Goal: Complete Application Form: Complete application form

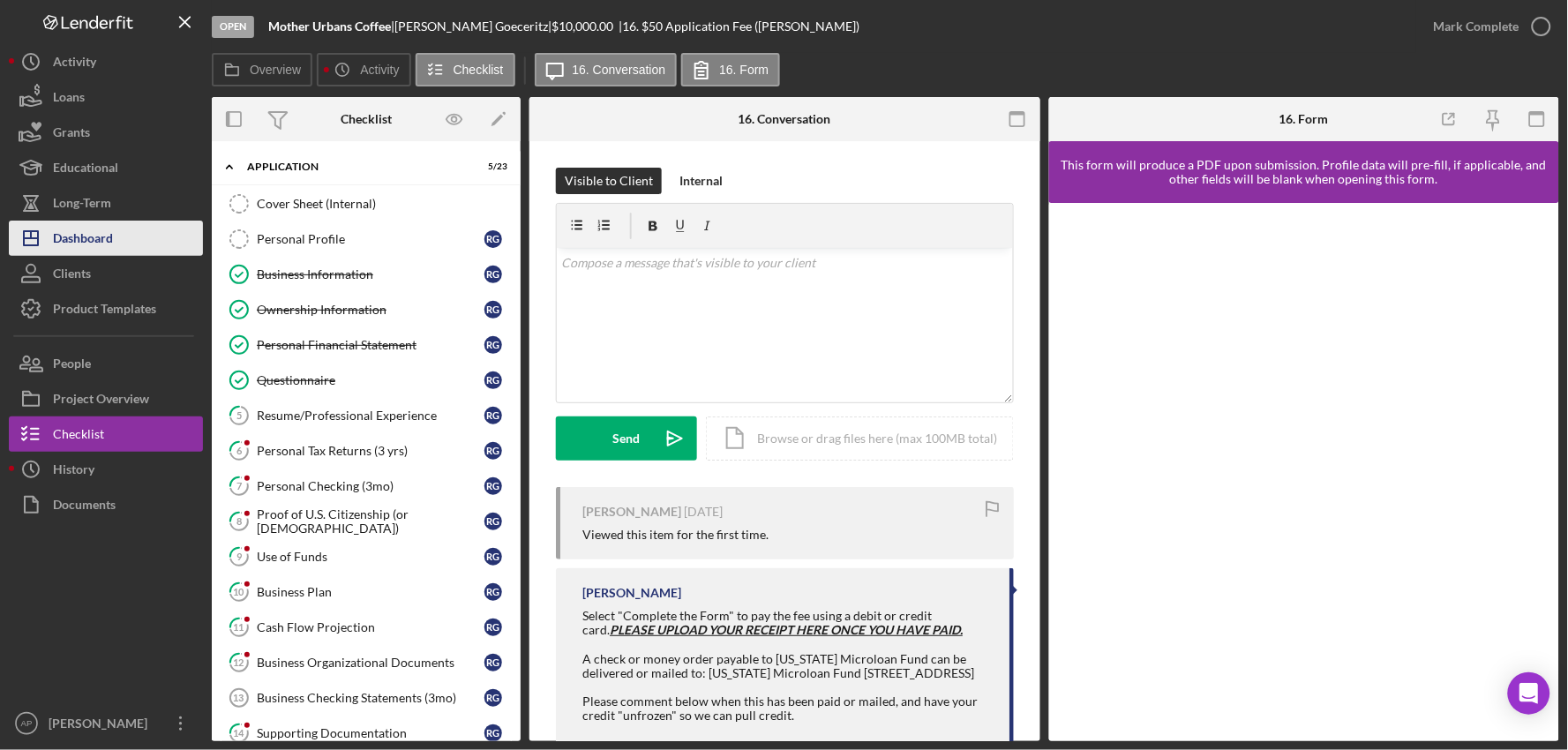
click at [121, 228] on button "Icon/Dashboard Dashboard" at bounding box center [106, 238] width 194 height 35
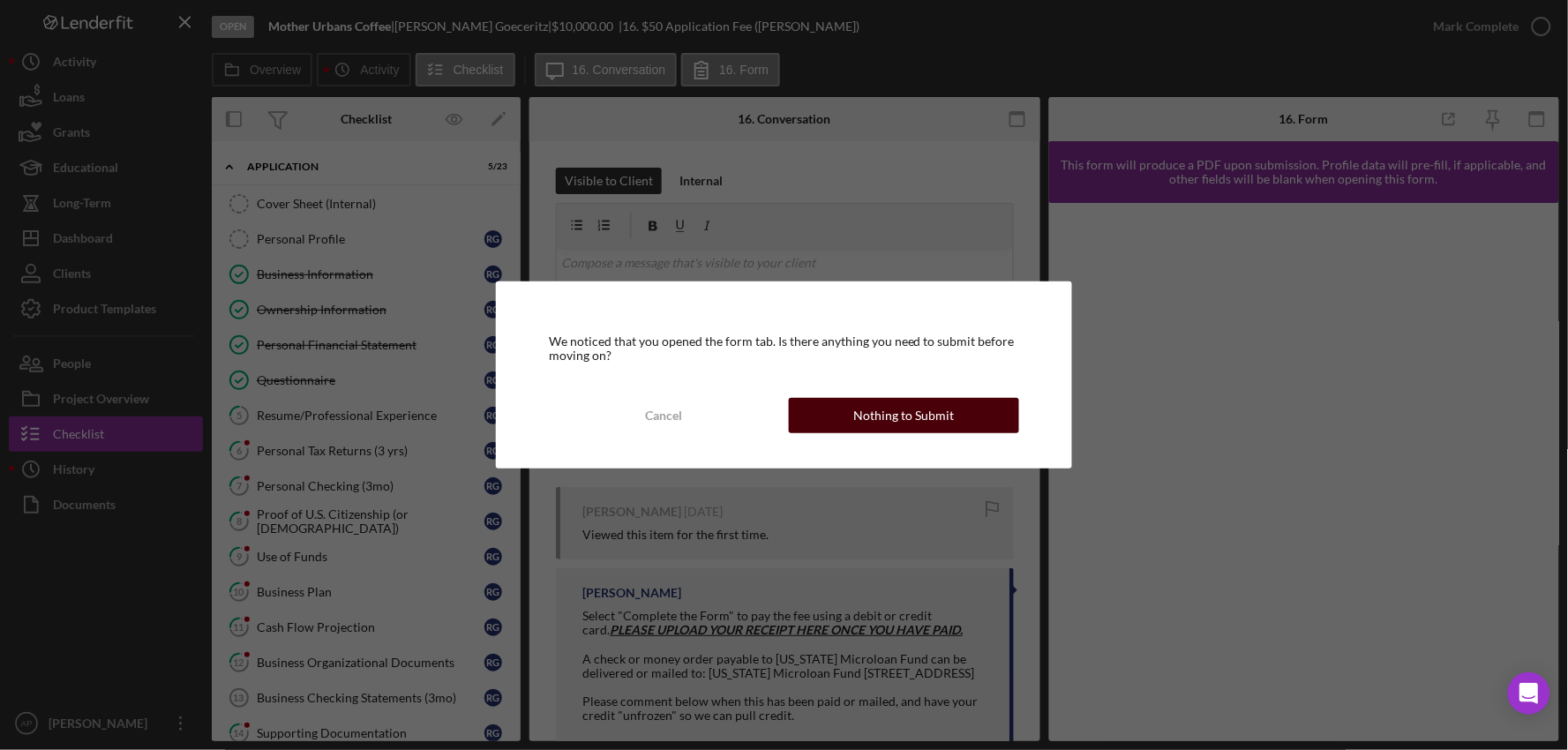
click at [909, 406] on div "Nothing to Submit" at bounding box center [903, 415] width 101 height 35
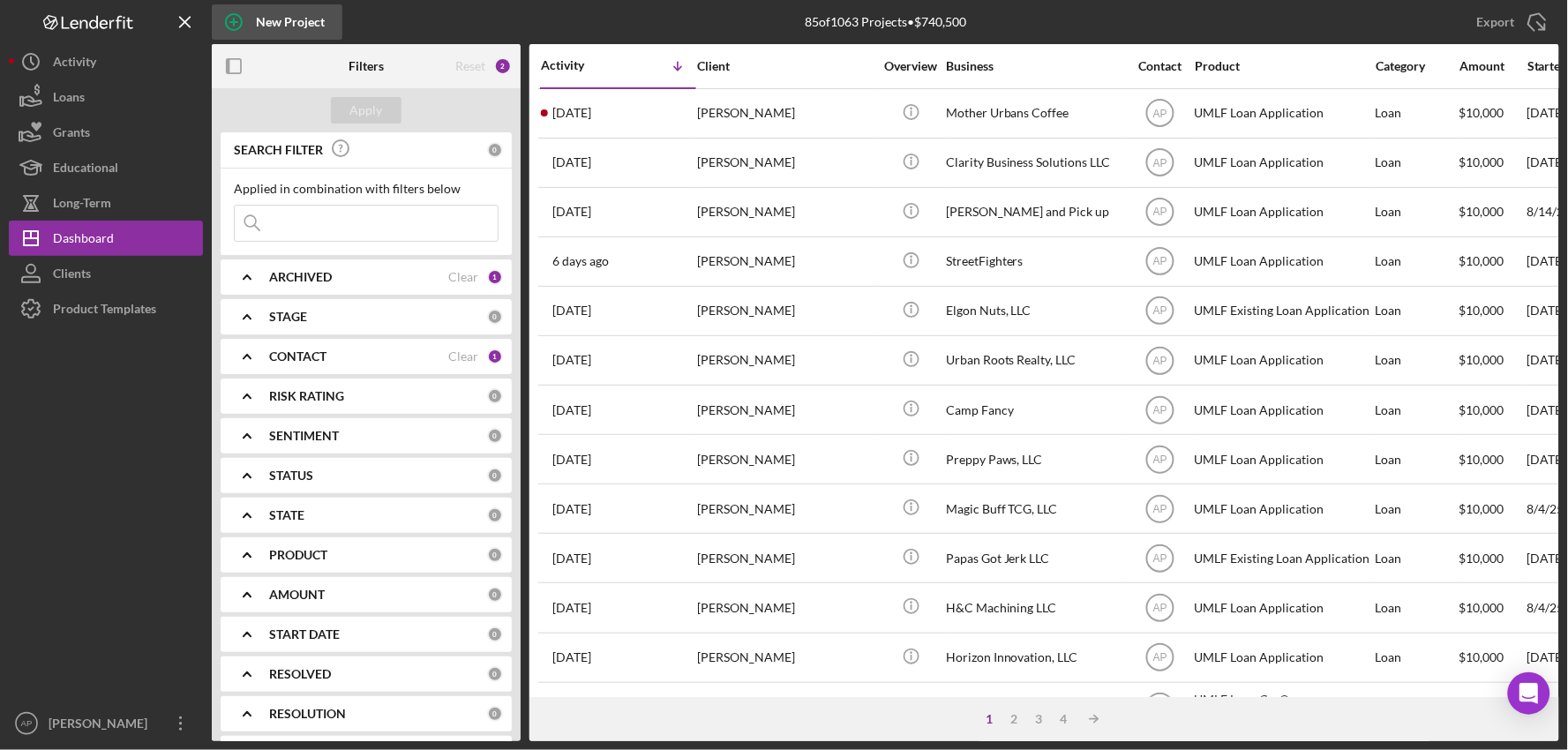
click at [287, 15] on div "New Project" at bounding box center [290, 23] width 69 height 35
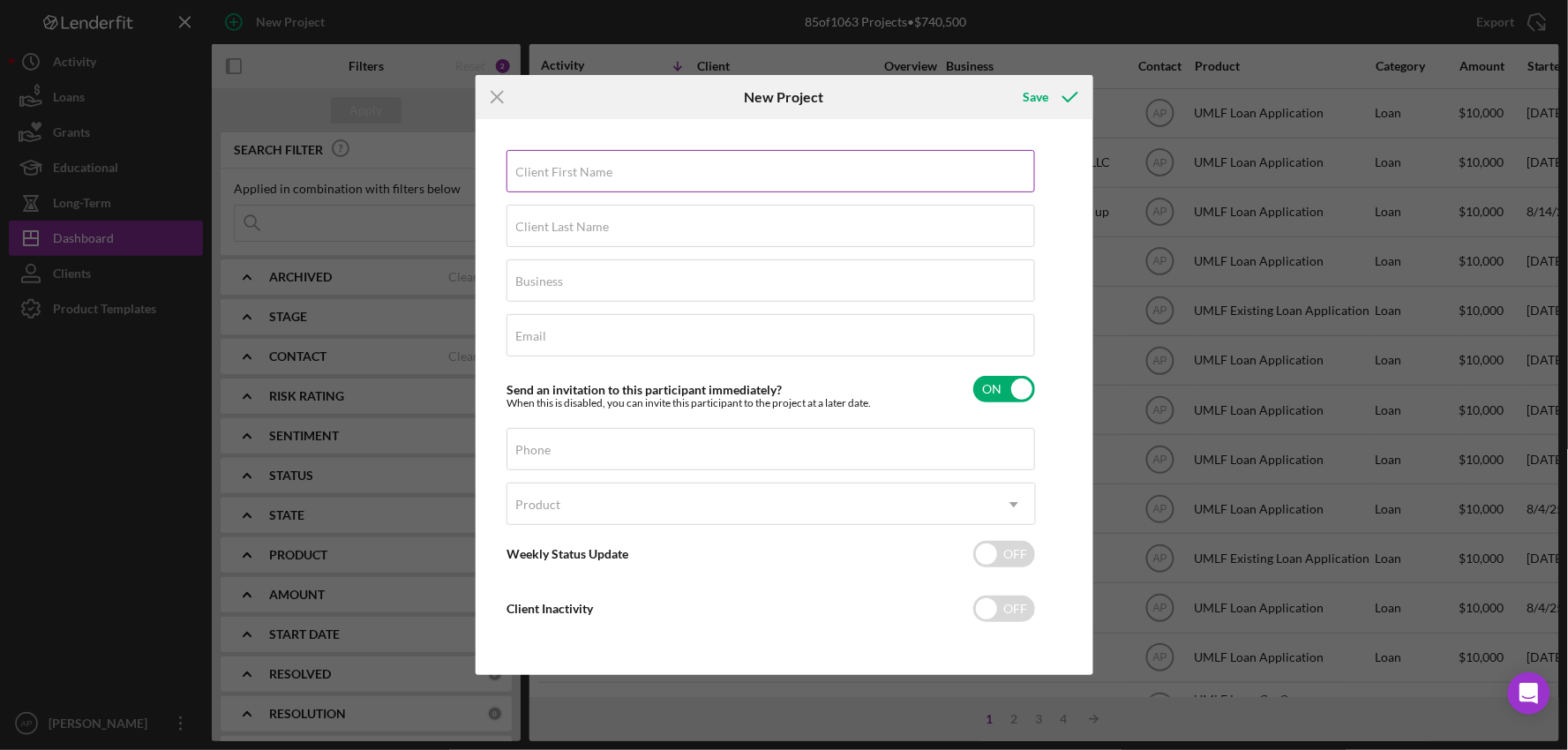
click at [639, 157] on div "Client First Name Required" at bounding box center [770, 171] width 530 height 44
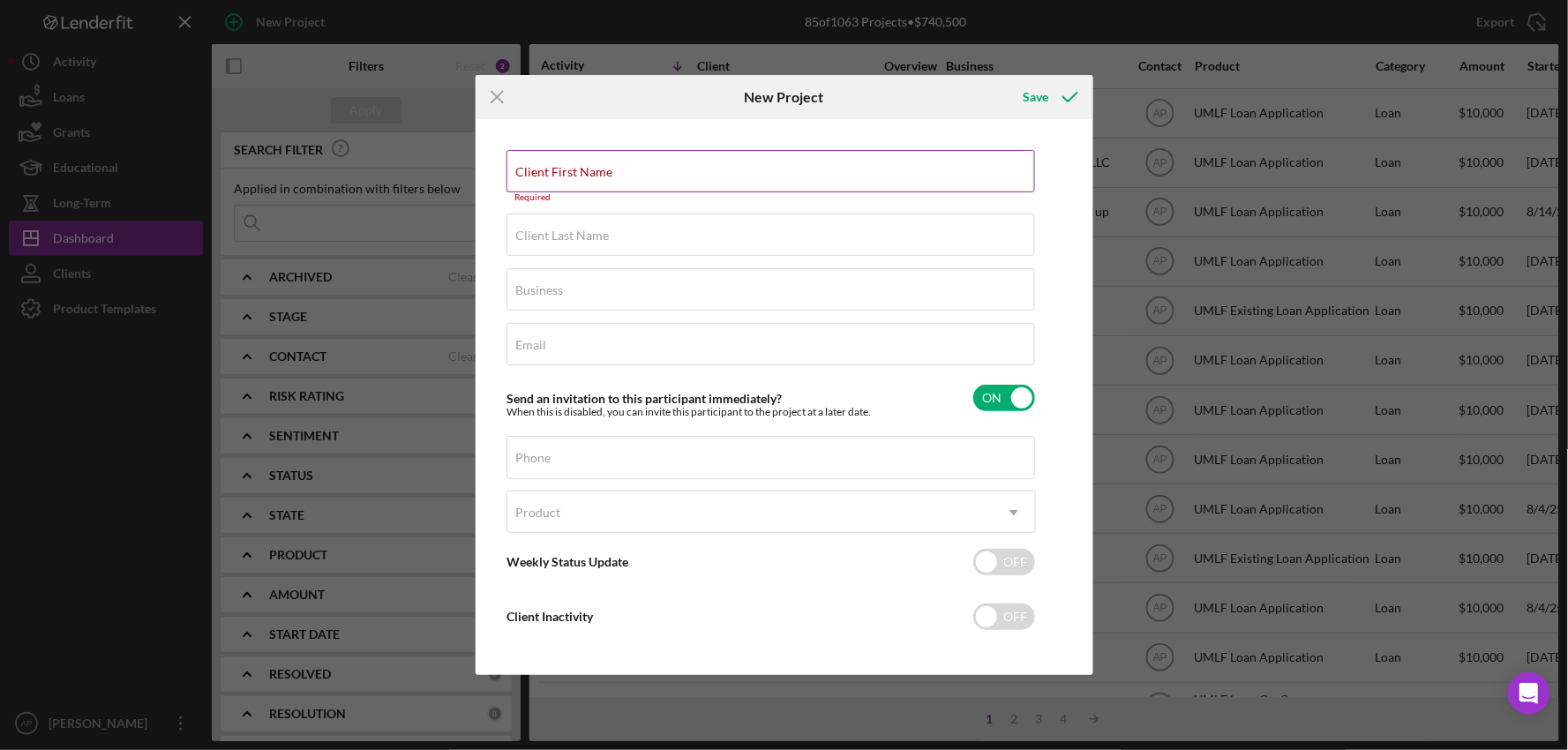
click at [613, 165] on label "Client First Name" at bounding box center [564, 172] width 97 height 14
click at [826, 163] on input "Client First Name" at bounding box center [770, 170] width 529 height 42
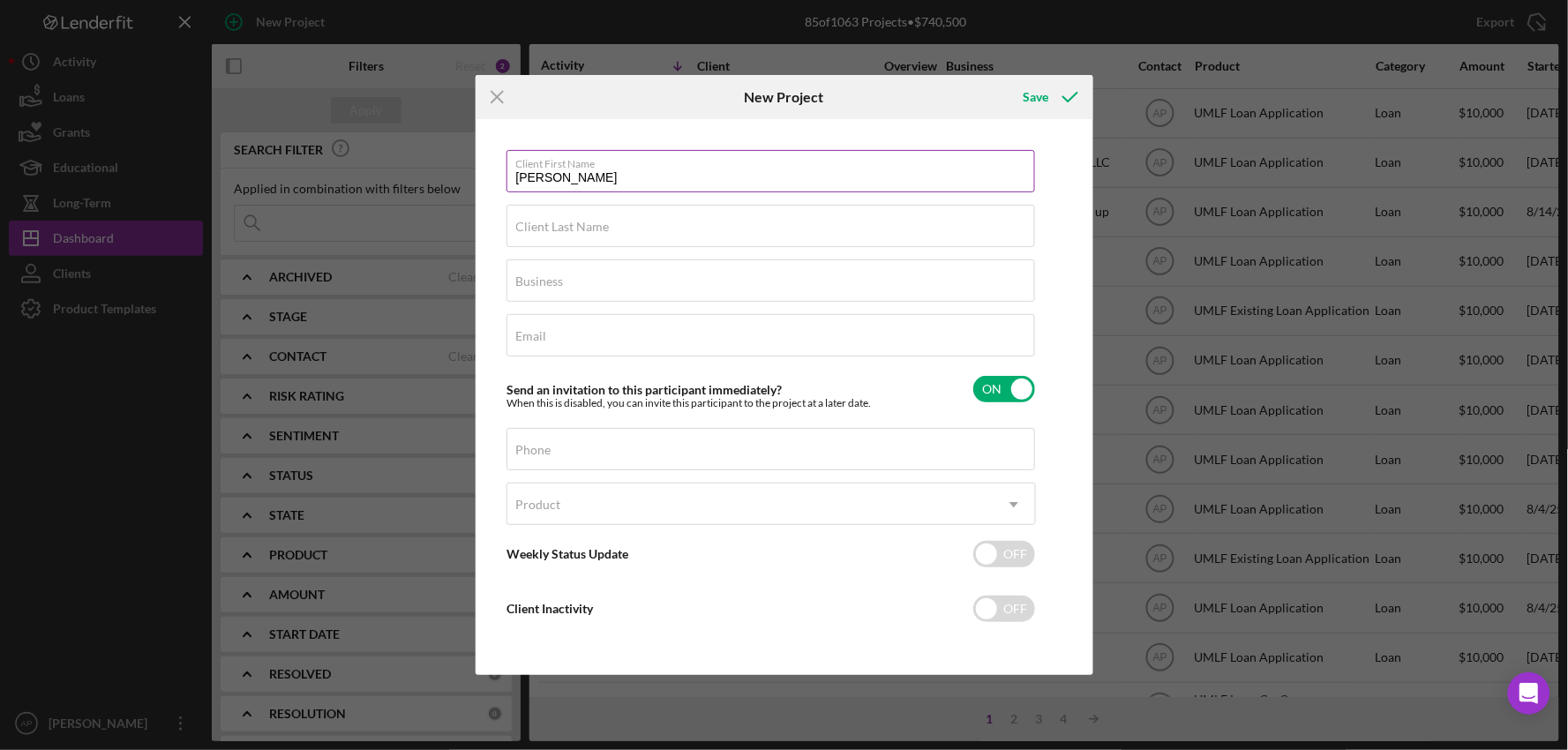
type input "[PERSON_NAME]"
click at [686, 278] on label "Business" at bounding box center [775, 270] width 519 height 20
click at [686, 278] on input "[DATE] and Associate" at bounding box center [770, 280] width 529 height 42
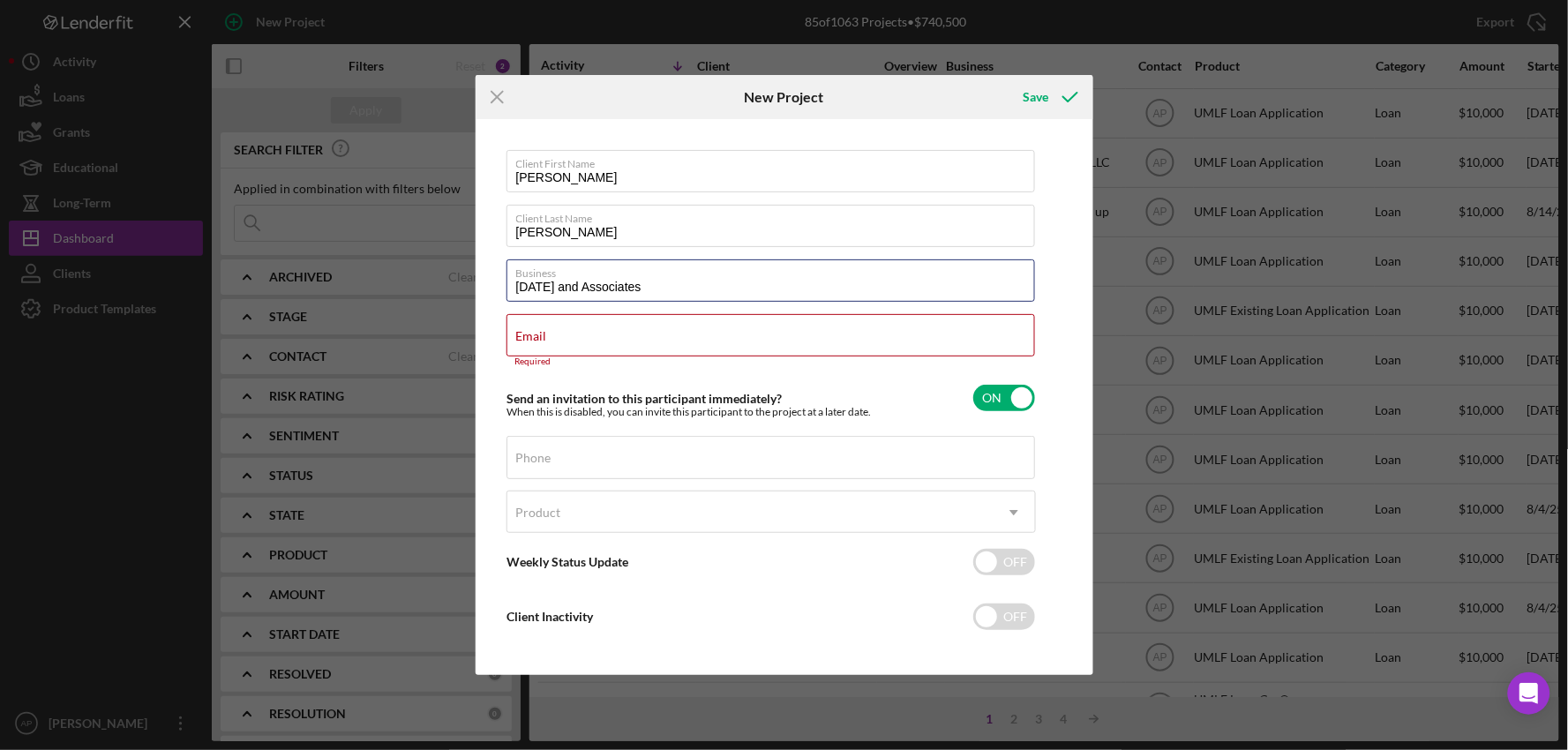
type input "[DATE] and Associates"
click at [639, 345] on input "Email" at bounding box center [770, 335] width 529 height 42
paste input "[EMAIL_ADDRESS][DOMAIN_NAME]"
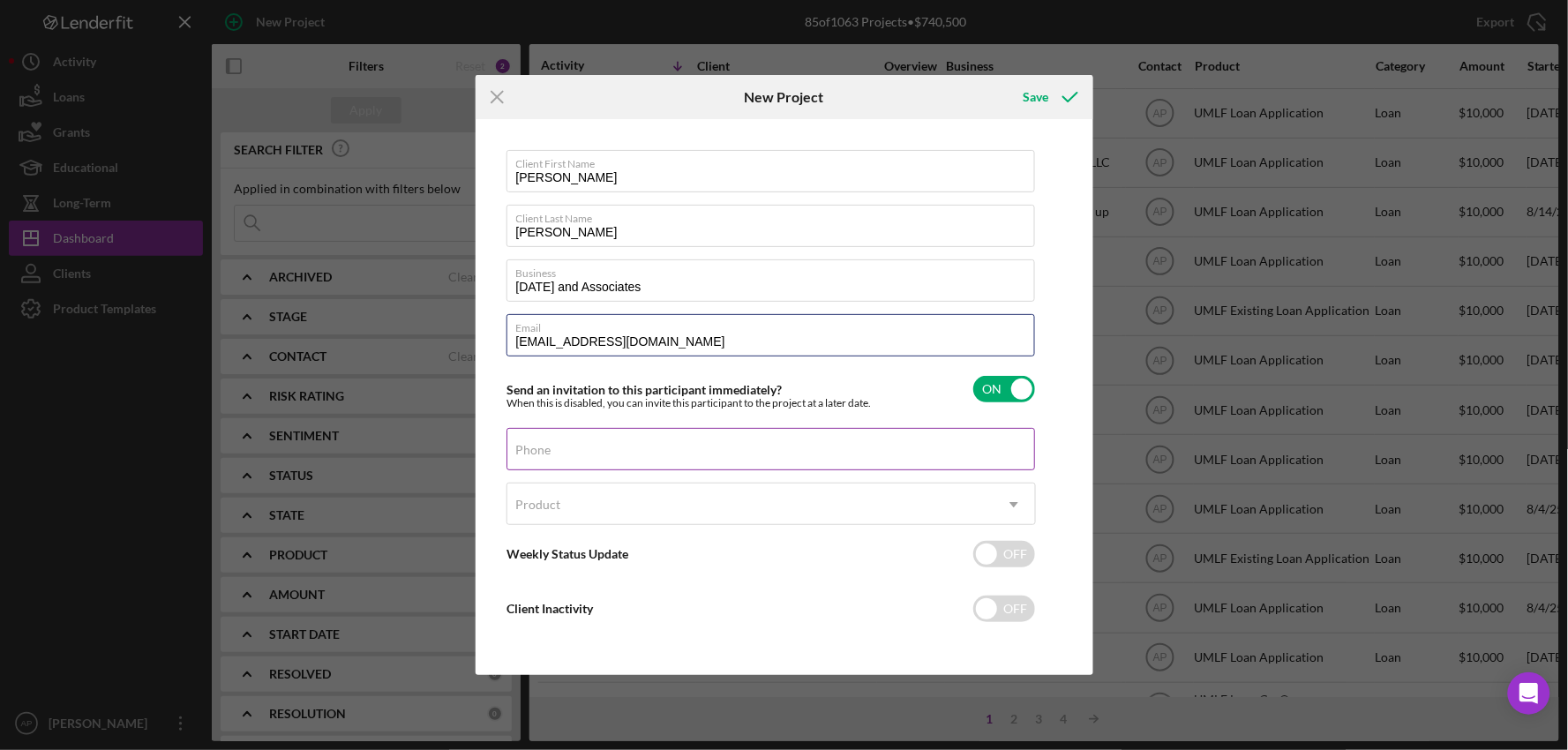
type input "[EMAIL_ADDRESS][DOMAIN_NAME]"
click at [575, 440] on div "Phone" at bounding box center [770, 449] width 530 height 44
click at [551, 443] on label "Phone" at bounding box center [533, 449] width 35 height 14
click at [558, 443] on input "Phone" at bounding box center [770, 448] width 529 height 42
paste input "[PHONE_NUMBER]"
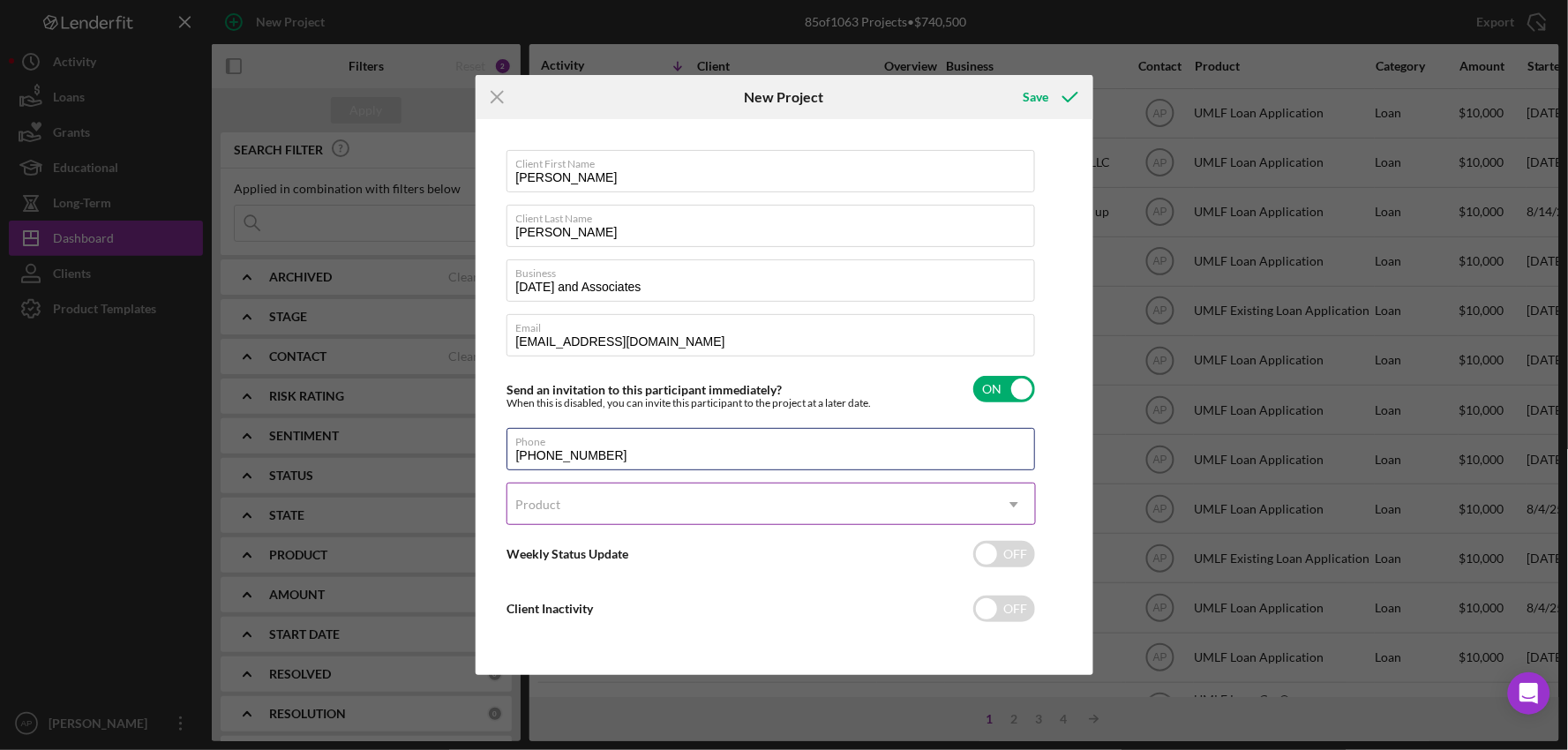
type input "[PHONE_NUMBER]"
click at [556, 498] on div "Product" at bounding box center [538, 504] width 45 height 14
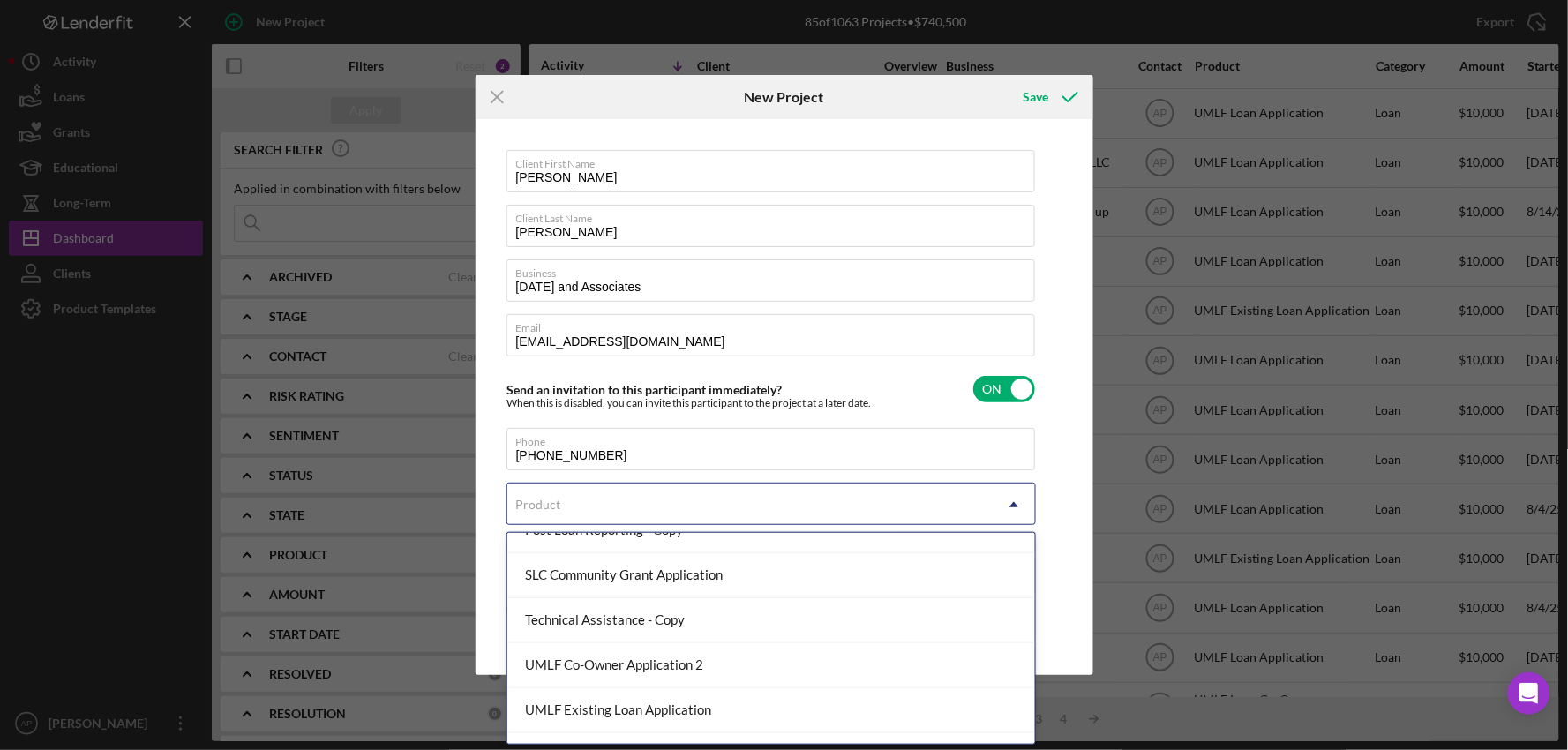
scroll to position [196, 0]
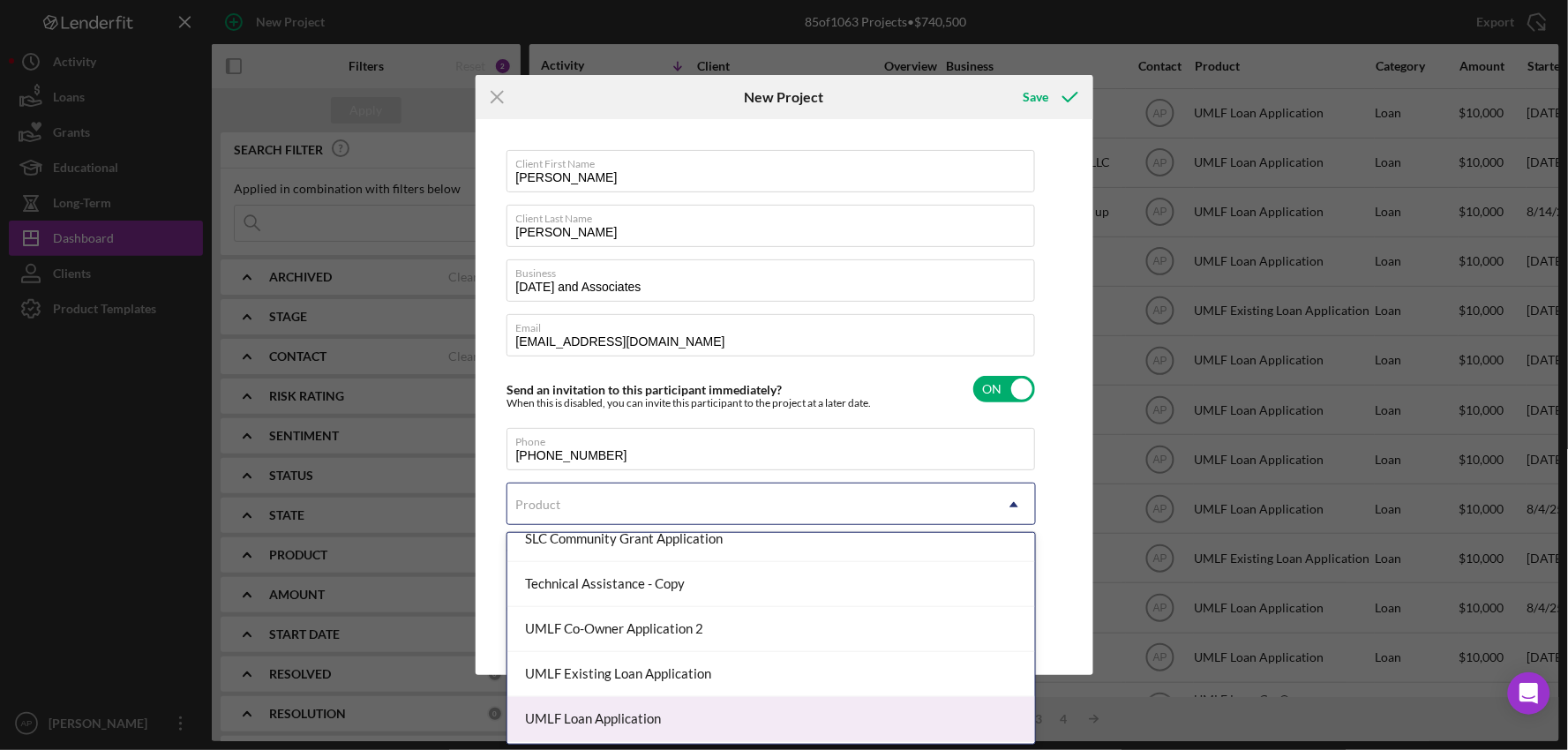
click at [576, 718] on div "UMLF Loan Application" at bounding box center [770, 720] width 528 height 45
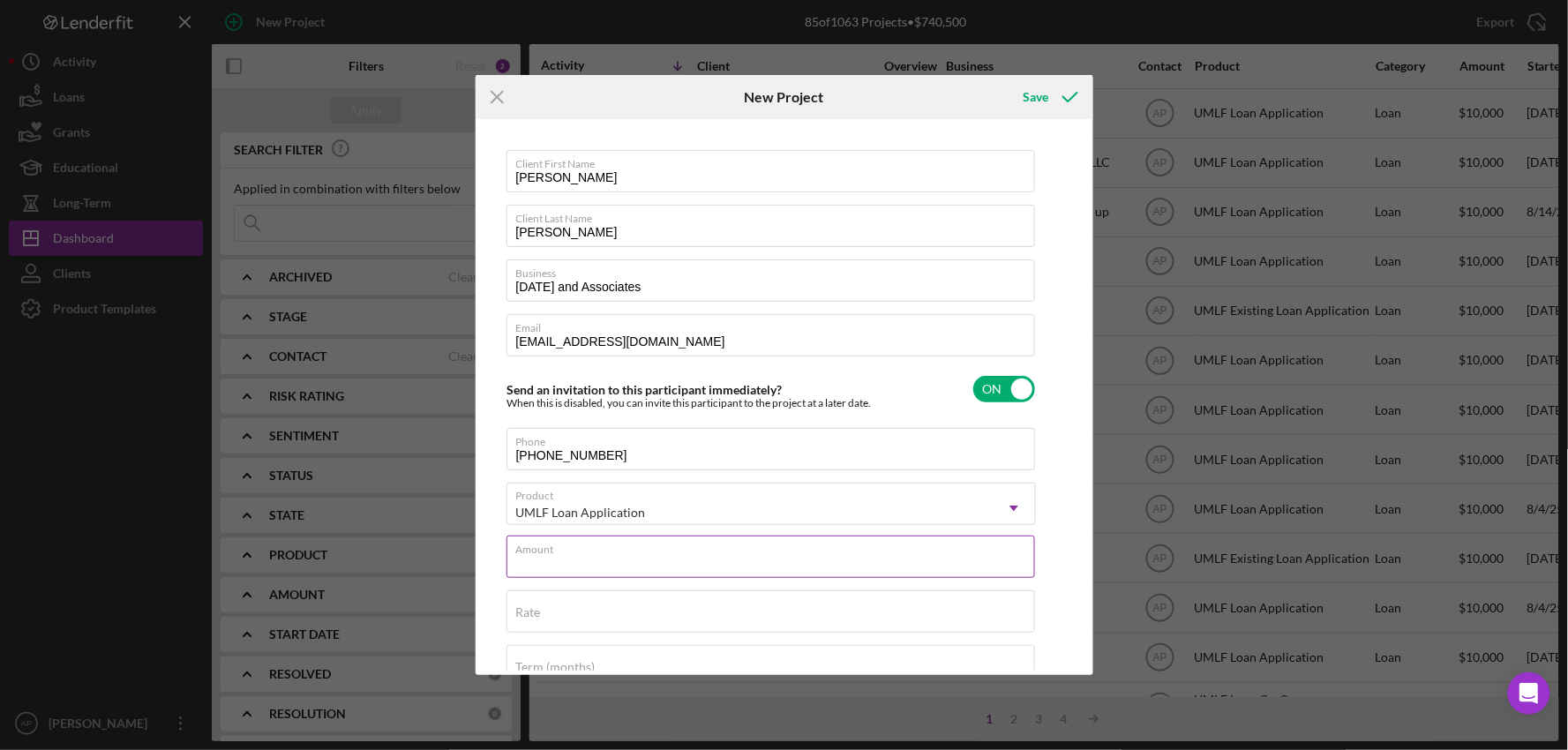
drag, startPoint x: 585, startPoint y: 561, endPoint x: 582, endPoint y: 552, distance: 9.5
click at [585, 561] on input "Amount" at bounding box center [770, 556] width 529 height 42
type input "$10,000"
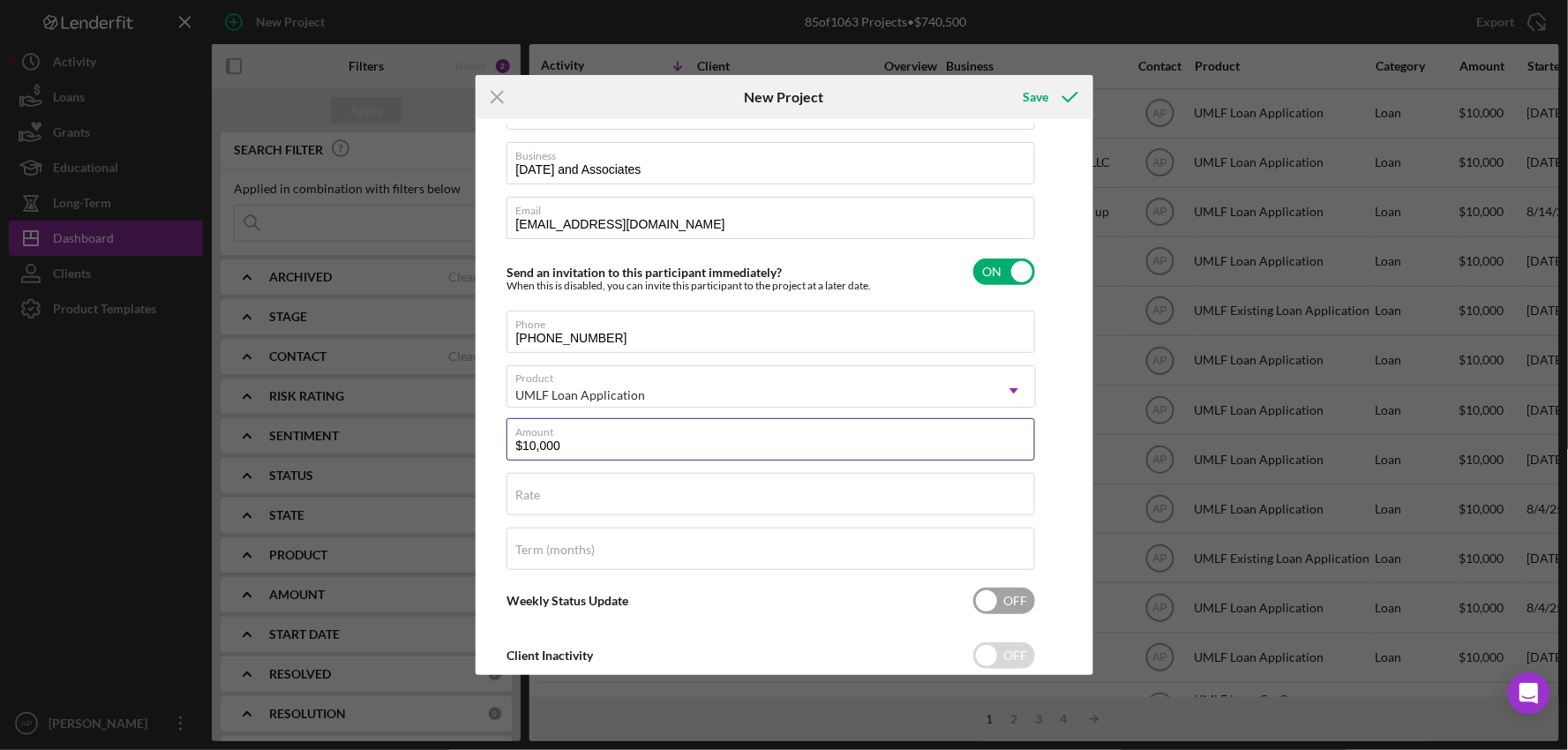
scroll to position [165, 0]
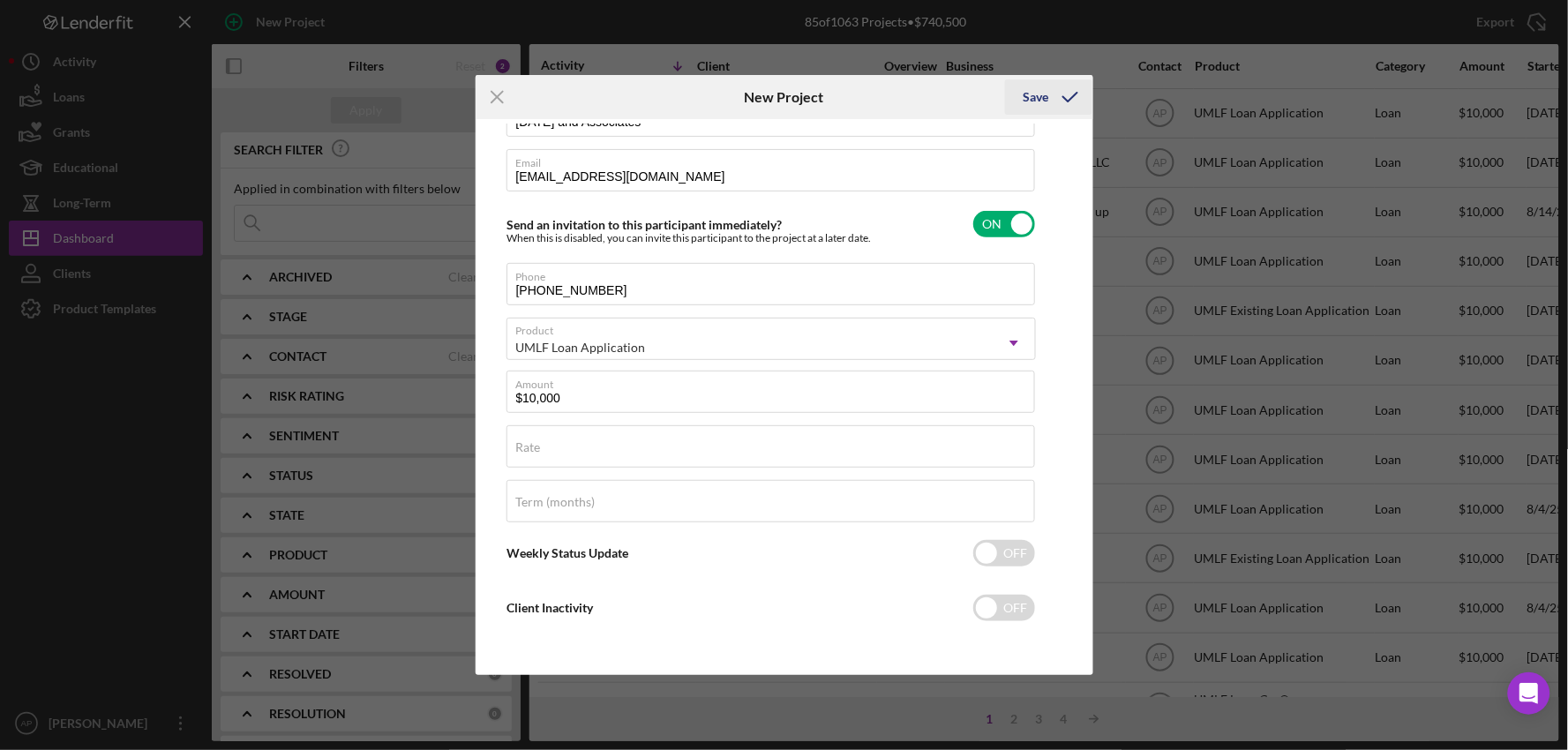
click at [1024, 112] on div "Save" at bounding box center [1036, 97] width 25 height 35
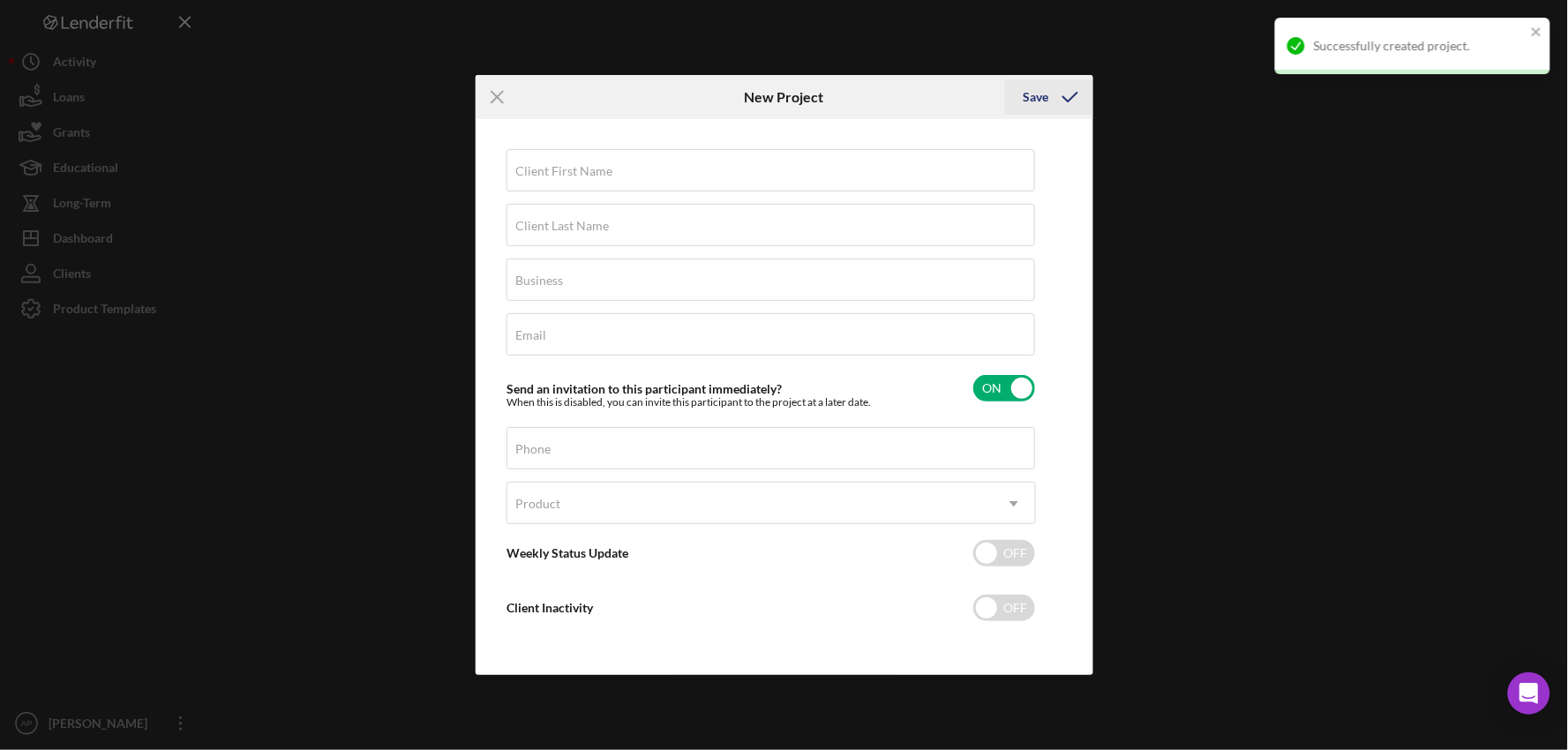
scroll to position [1, 0]
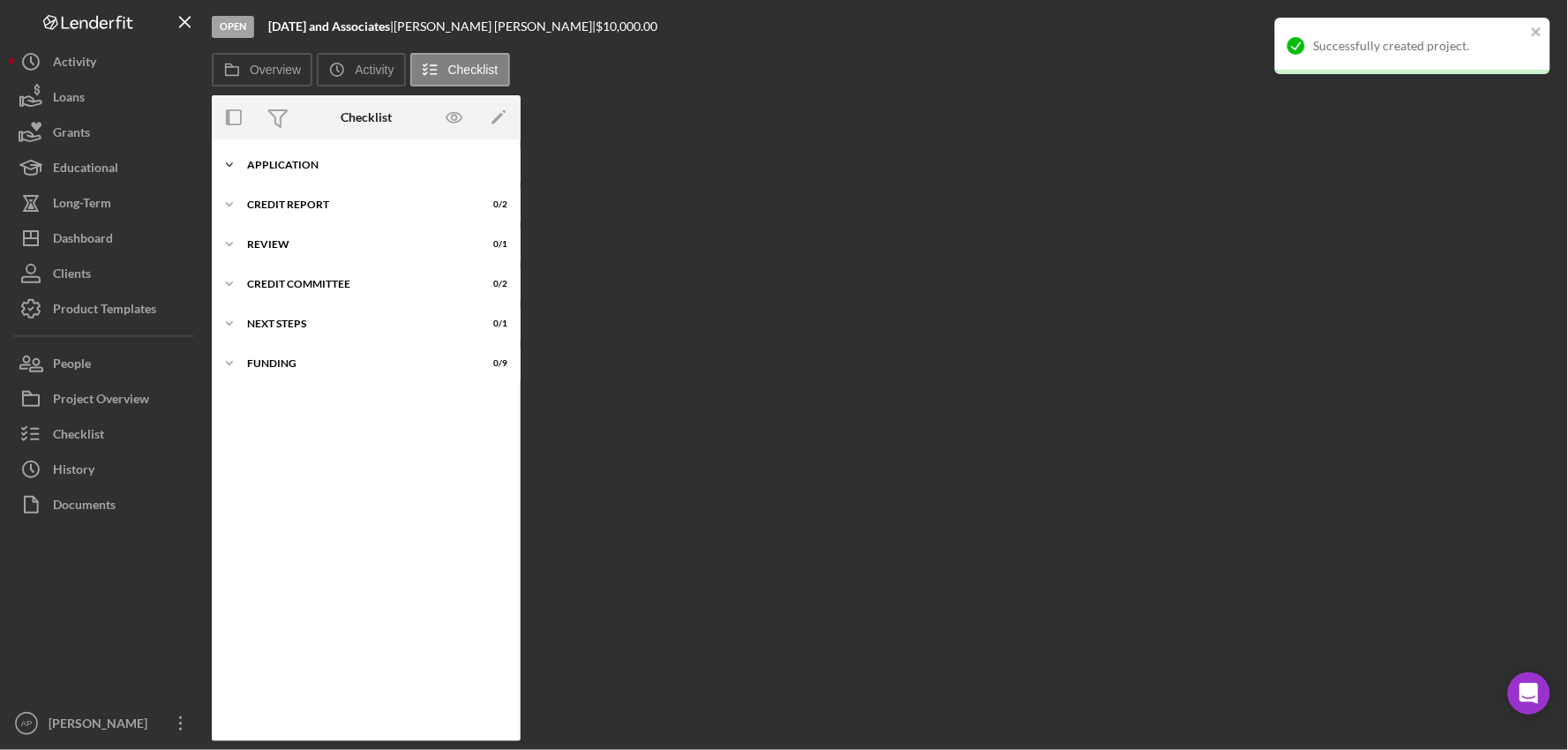
click at [239, 168] on icon "Icon/Expander" at bounding box center [229, 165] width 35 height 35
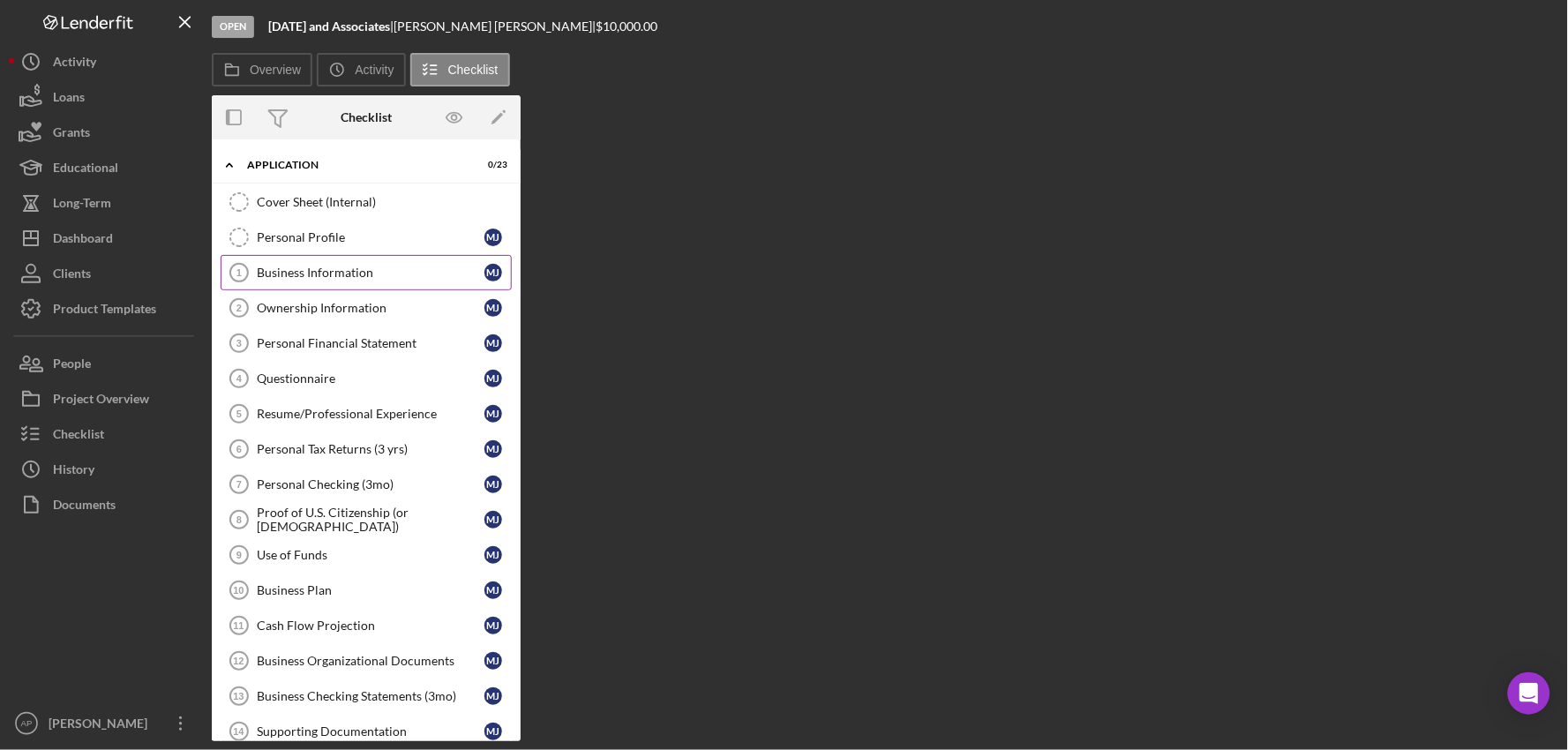
click at [372, 264] on link "Business Information 1 Business Information [PERSON_NAME]" at bounding box center [365, 272] width 291 height 35
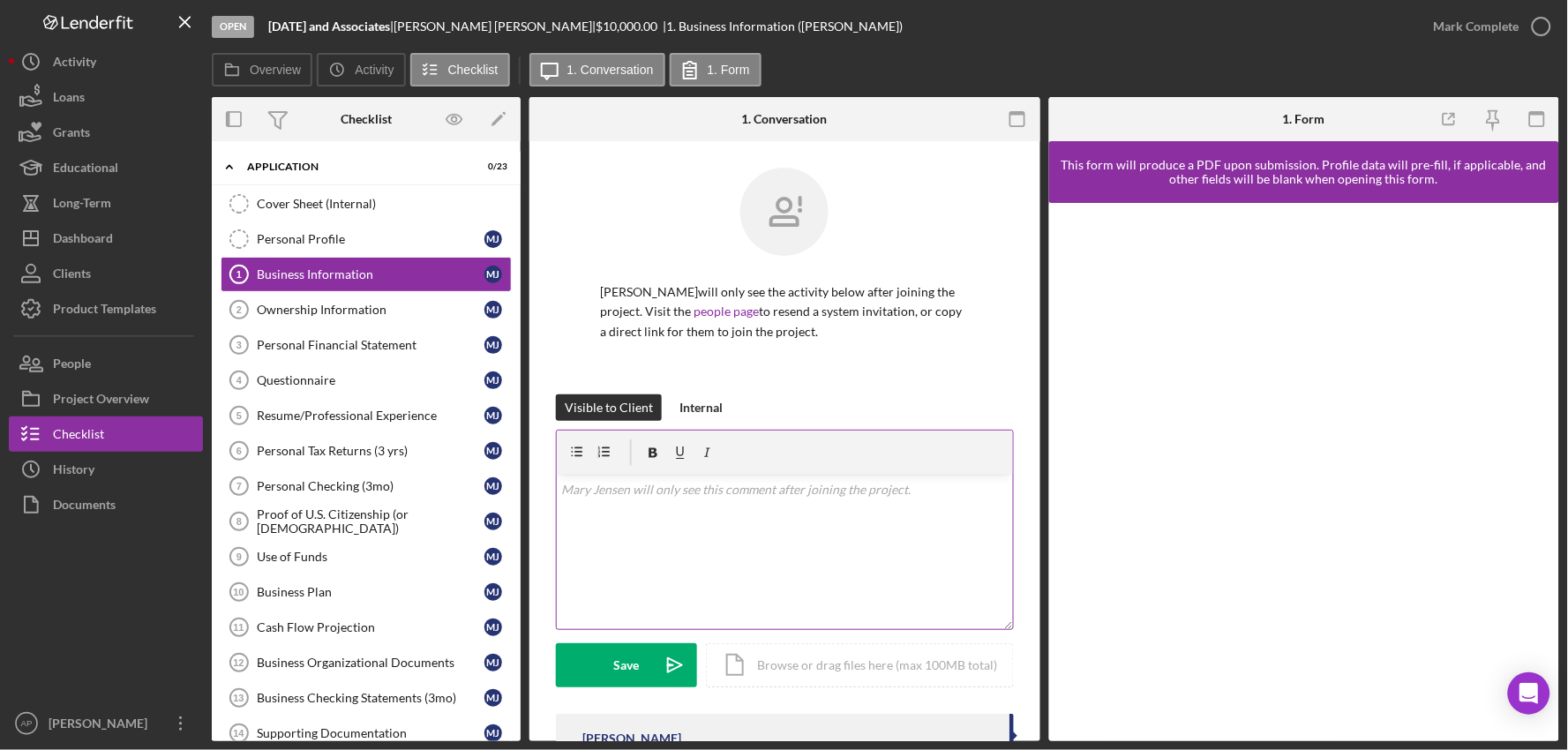
click at [638, 523] on div "v Color teal Color pink Remove color Add row above Add row below Add column bef…" at bounding box center [785, 552] width 456 height 155
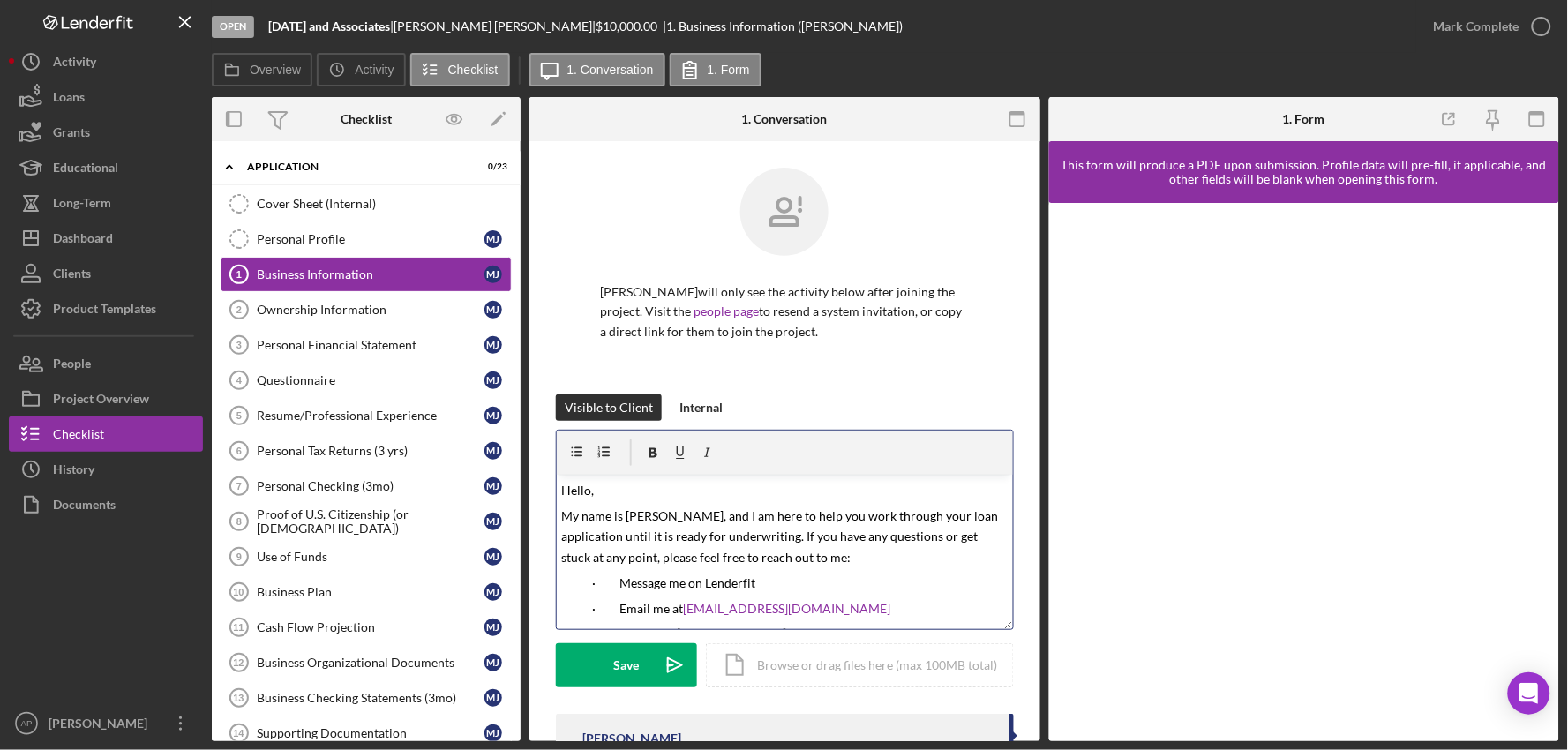
click at [591, 492] on span "Hello," at bounding box center [577, 490] width 32 height 15
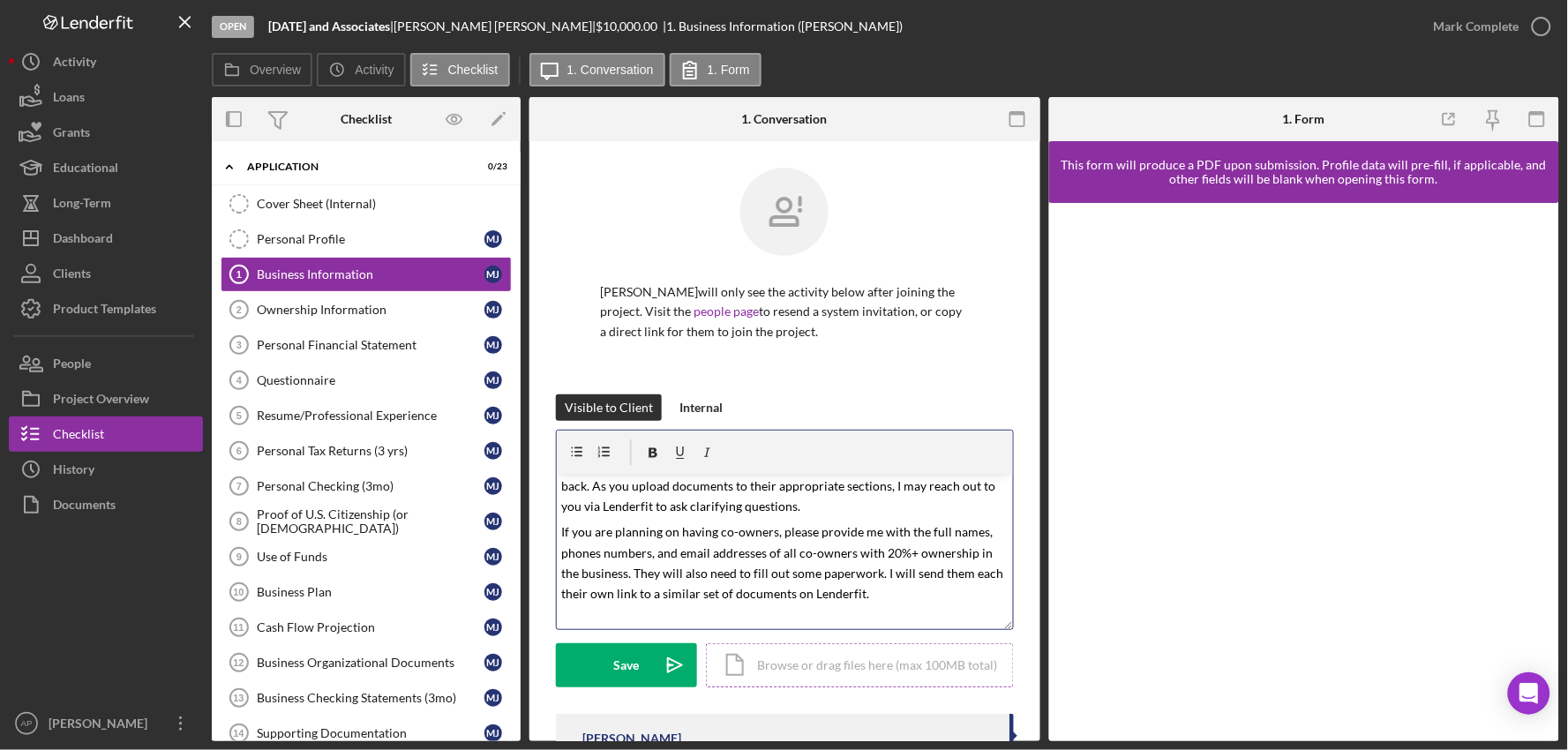
scroll to position [196, 0]
click at [803, 673] on div "Icon/Document Browse or drag files here (max 100MB total) Tap to choose files o…" at bounding box center [859, 665] width 308 height 44
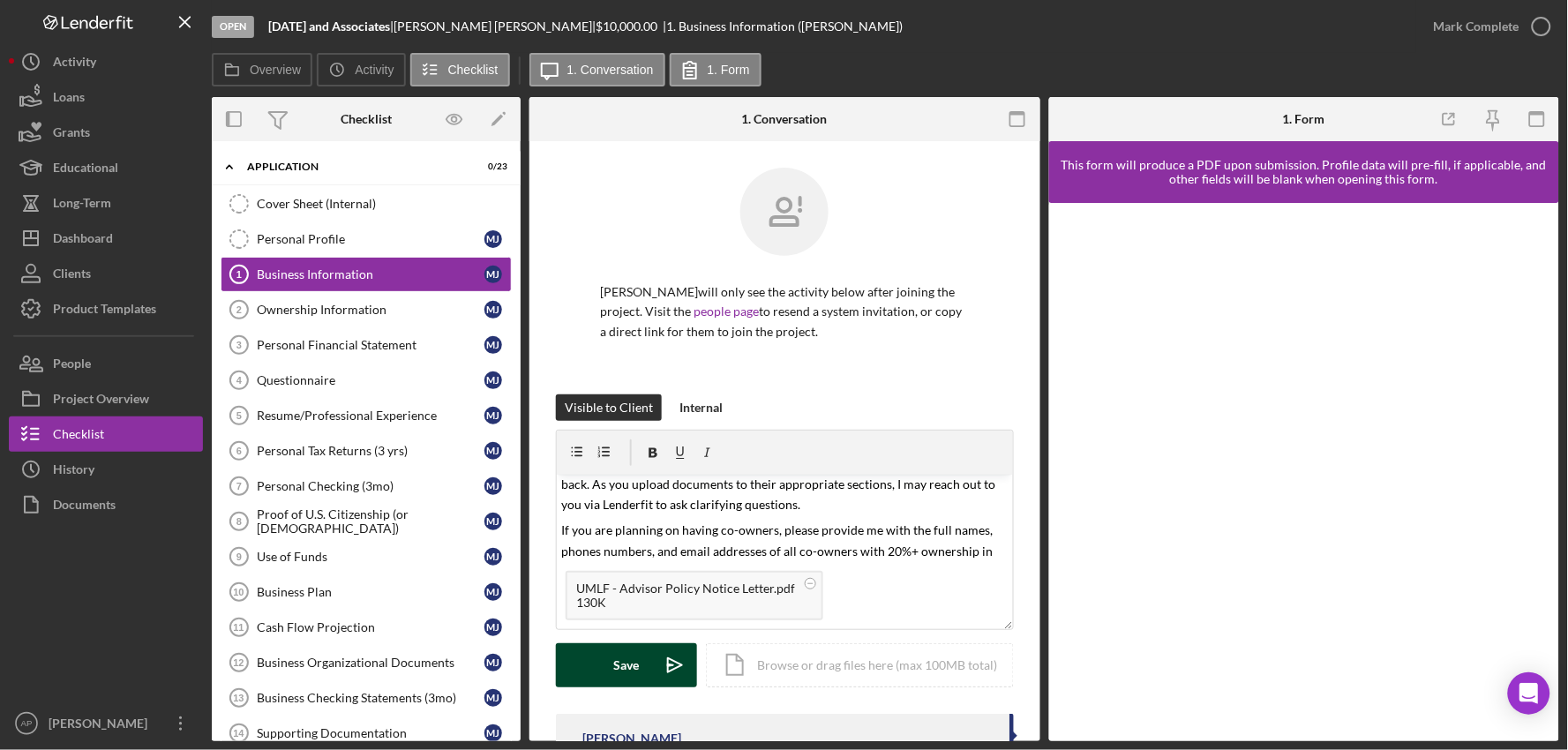
click at [614, 665] on div "Save" at bounding box center [626, 665] width 25 height 44
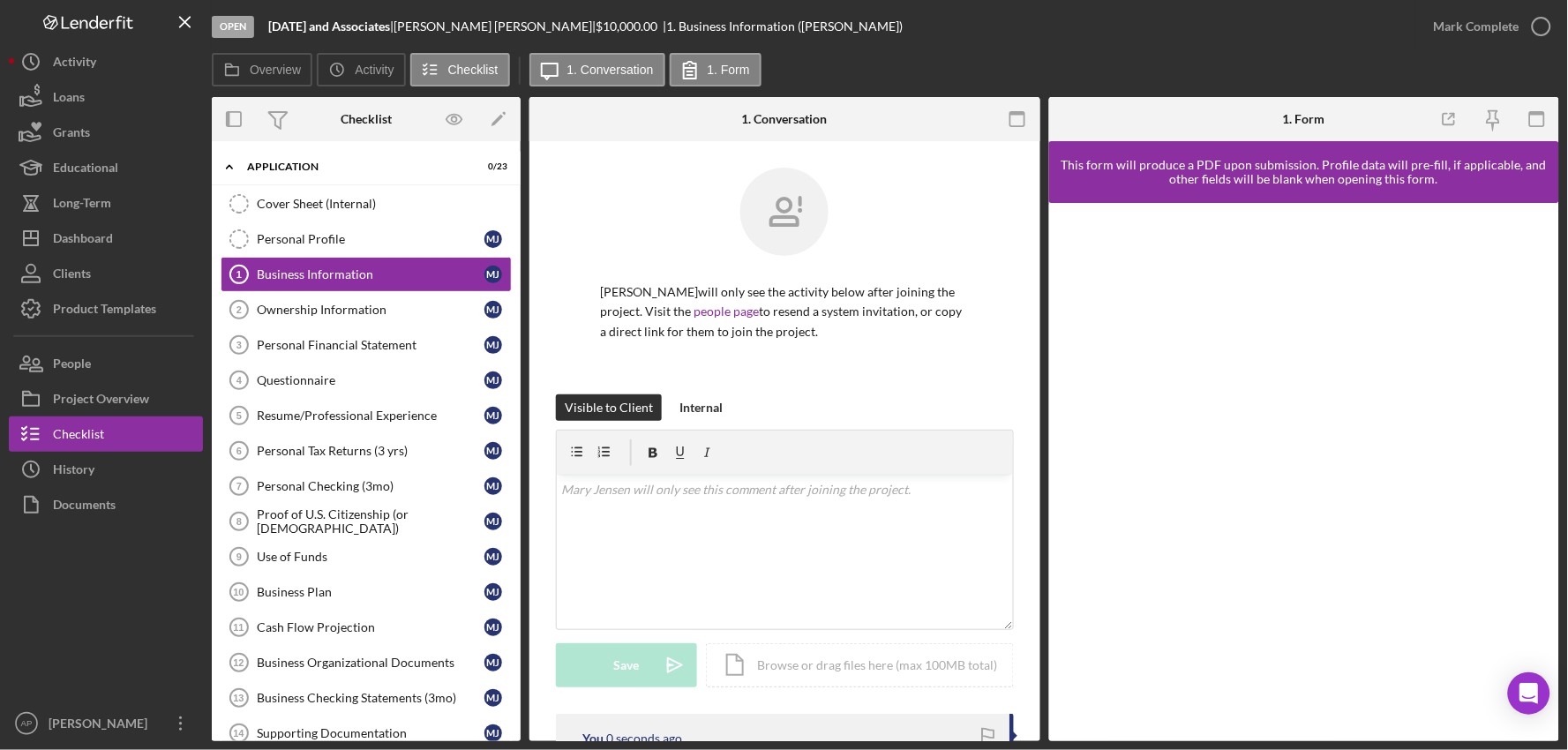
scroll to position [0, 0]
